Goal: Check status: Check status

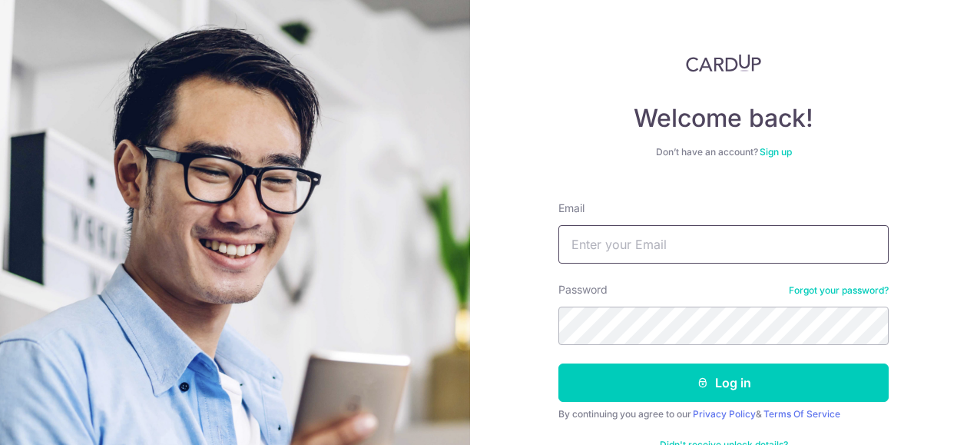
type input "[EMAIL_ADDRESS][DOMAIN_NAME]"
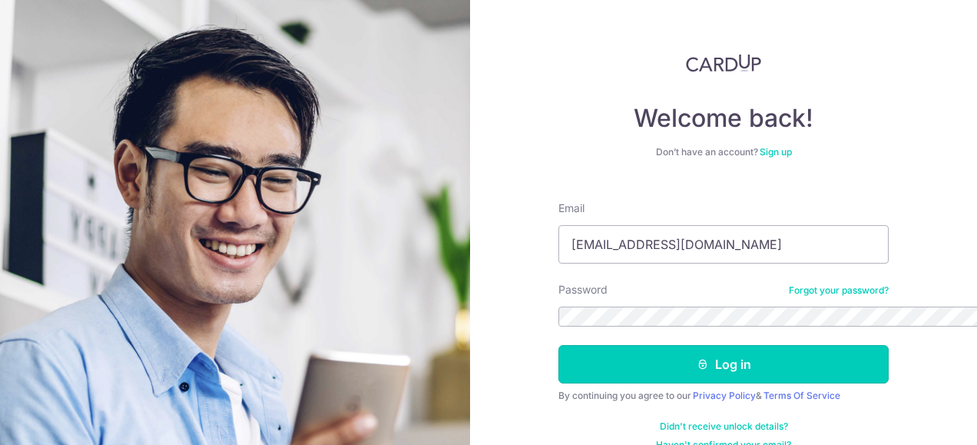
click at [558, 345] on button "Log in" at bounding box center [723, 364] width 330 height 38
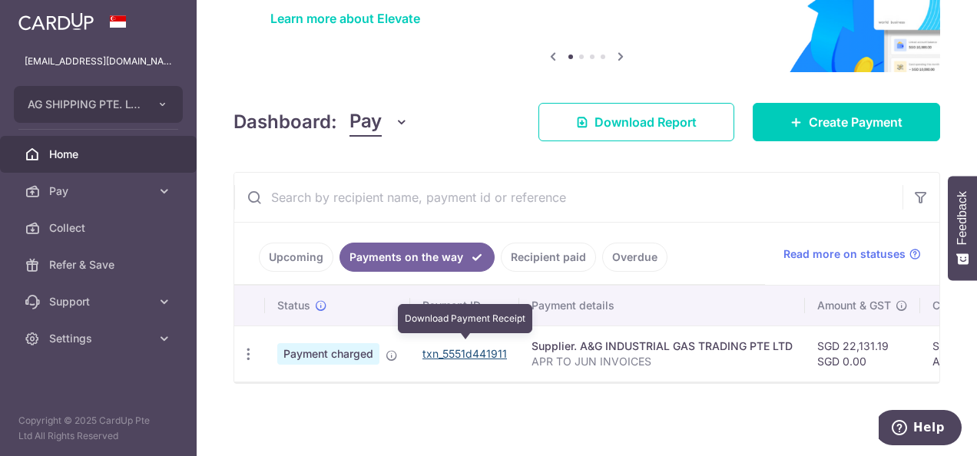
click at [450, 349] on link "txn_5551d441911" at bounding box center [464, 353] width 84 height 13
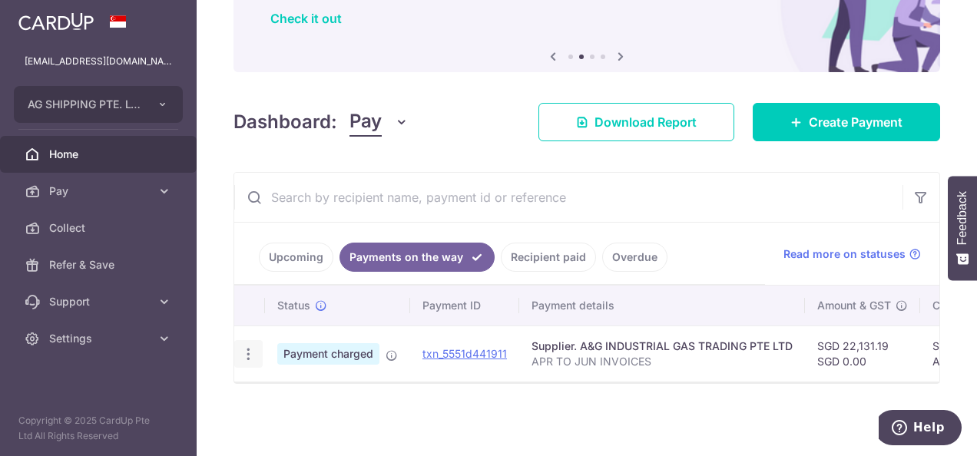
click at [249, 347] on icon "button" at bounding box center [248, 354] width 16 height 16
